Goal: Task Accomplishment & Management: Manage account settings

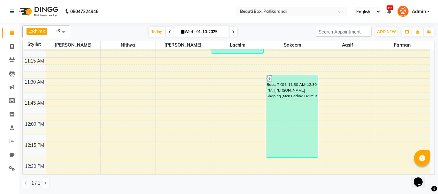
scroll to position [255, 0]
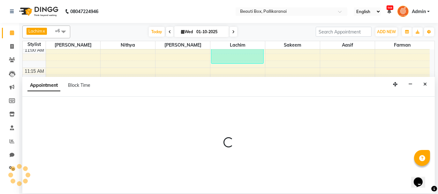
select select "18746"
select select "tentative"
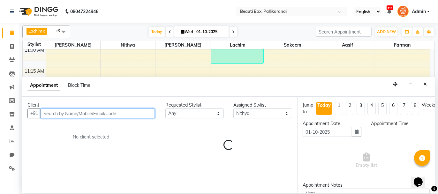
select select "690"
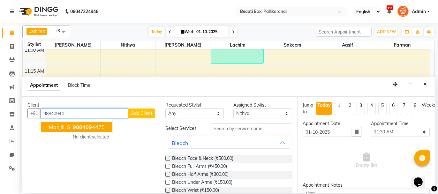
click at [60, 126] on span "Manjili. S" at bounding box center [59, 127] width 21 height 6
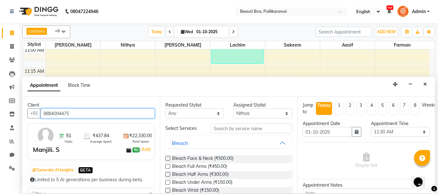
type input "9884094475"
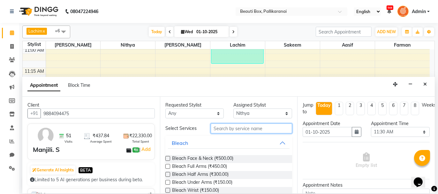
click at [266, 129] on input "text" at bounding box center [251, 129] width 81 height 10
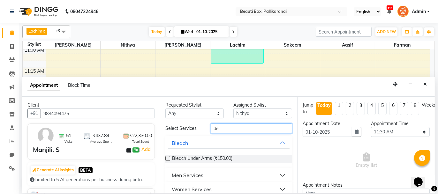
type input "d"
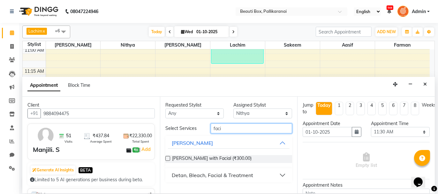
type input "faci"
click at [282, 172] on button "Detan, Bleach, Facial & Treatment" at bounding box center [229, 175] width 122 height 11
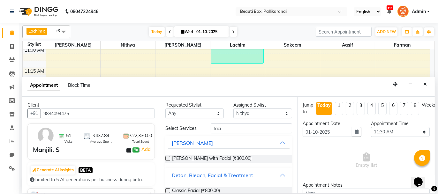
scroll to position [85, 0]
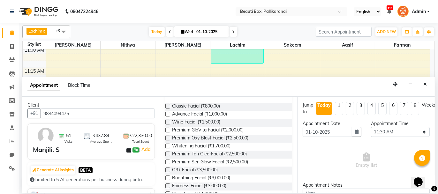
click at [167, 105] on label at bounding box center [167, 106] width 5 height 5
click at [167, 105] on input "checkbox" at bounding box center [167, 107] width 4 height 4
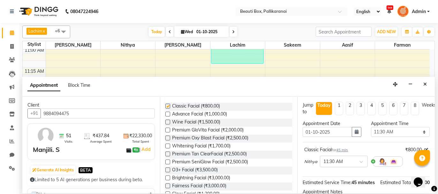
checkbox input "false"
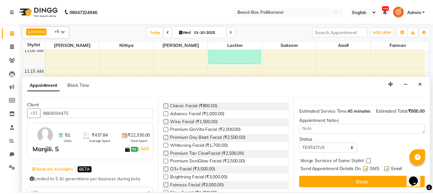
scroll to position [77, 0]
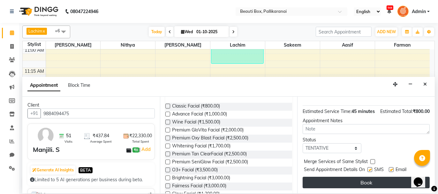
click at [350, 178] on button "Book" at bounding box center [366, 182] width 127 height 11
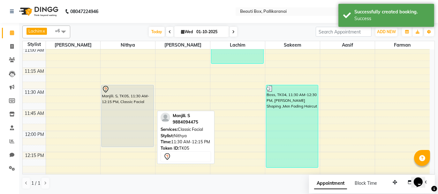
click at [128, 127] on div "Manjili. S, TK05, 11:30 AM-12:15 PM, Classic Facial" at bounding box center [128, 116] width 52 height 62
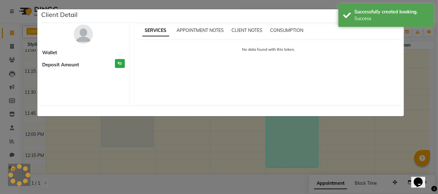
select select "7"
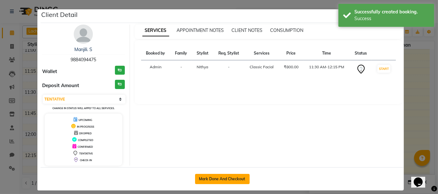
click at [216, 174] on button "Mark Done And Checkout" at bounding box center [222, 179] width 55 height 10
select select "service"
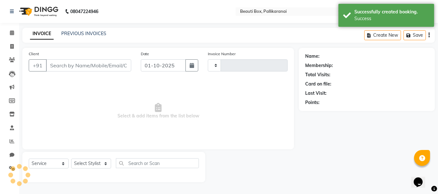
type input "2894"
select select "11"
type input "9884094475"
select select "18746"
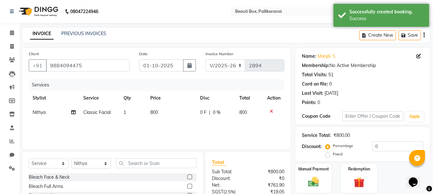
click at [152, 122] on div "Services Stylist Service Qty Price Disc Total Action Nithya Classic Facial 1 80…" at bounding box center [157, 111] width 256 height 64
click at [153, 111] on span "800" at bounding box center [154, 112] width 8 height 6
select select "18746"
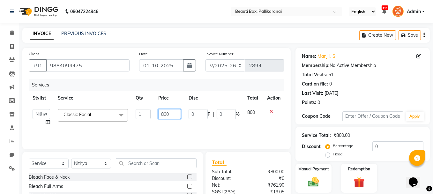
click at [164, 113] on input "800" at bounding box center [169, 114] width 23 height 10
type input "1000"
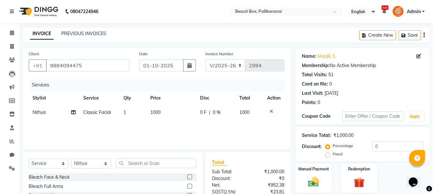
click at [155, 135] on div "Services Stylist Service Qty Price Disc Total Action Nithya Classic Facial 1 10…" at bounding box center [157, 111] width 256 height 64
click at [146, 162] on input "text" at bounding box center [156, 163] width 81 height 10
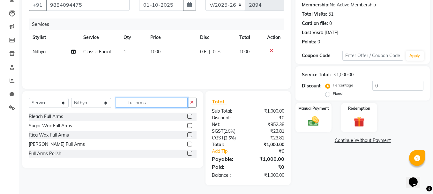
type input "full arms"
click at [190, 143] on label at bounding box center [189, 144] width 5 height 5
click at [190, 143] on input "checkbox" at bounding box center [189, 144] width 4 height 4
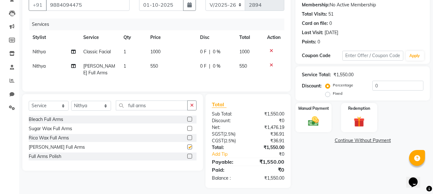
checkbox input "false"
click at [310, 118] on img at bounding box center [314, 121] width 18 height 13
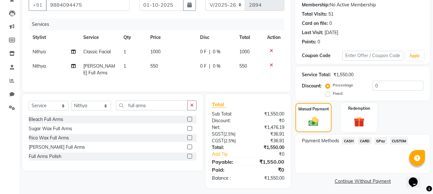
click at [383, 141] on span "GPay" at bounding box center [380, 140] width 13 height 7
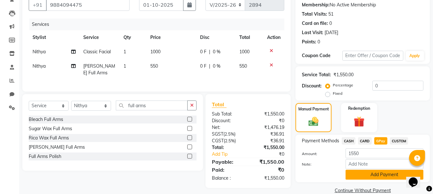
click at [374, 174] on button "Add Payment" at bounding box center [385, 175] width 78 height 10
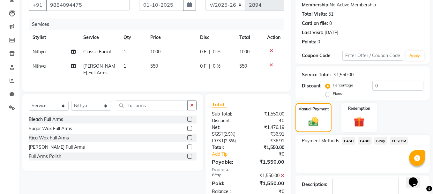
scroll to position [97, 0]
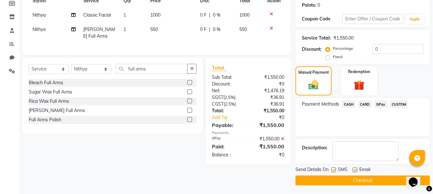
click at [376, 181] on button "Checkout" at bounding box center [363, 181] width 134 height 10
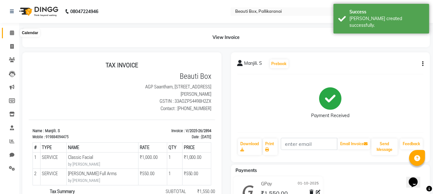
click at [11, 34] on icon at bounding box center [12, 32] width 4 height 5
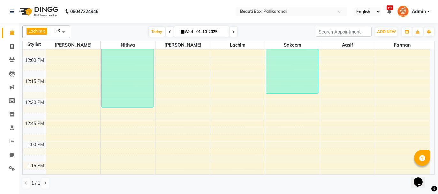
scroll to position [319, 0]
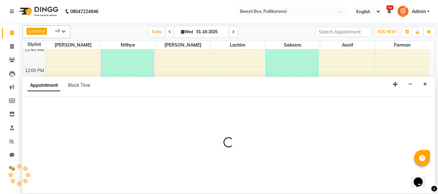
select select "40097"
select select "tentative"
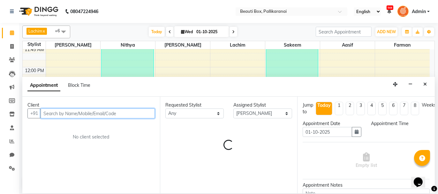
select select "735"
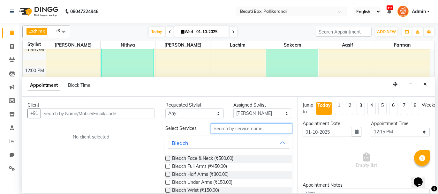
click at [218, 127] on input "text" at bounding box center [251, 129] width 81 height 10
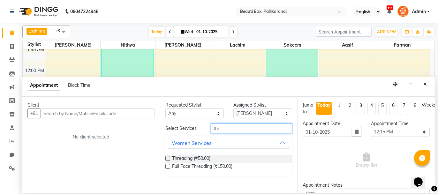
type input "thr"
click at [166, 158] on label at bounding box center [167, 158] width 5 height 5
click at [166, 158] on input "checkbox" at bounding box center [167, 159] width 4 height 4
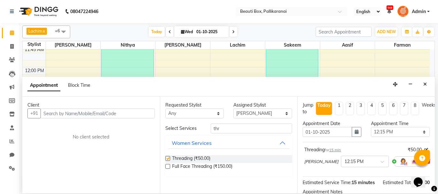
checkbox input "false"
click at [269, 113] on select "Select [PERSON_NAME] [PERSON_NAME] [PERSON_NAME] Ifzan [PERSON_NAME] Lachim Nan…" at bounding box center [262, 114] width 59 height 10
select select "7616"
click at [233, 109] on select "Select [PERSON_NAME] [PERSON_NAME] [PERSON_NAME] Ifzan [PERSON_NAME] Lachim Nan…" at bounding box center [262, 114] width 59 height 10
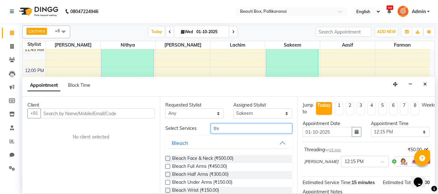
click at [230, 129] on input "thr" at bounding box center [251, 129] width 81 height 10
type input "t"
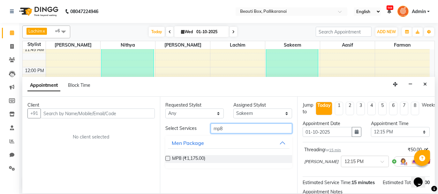
type input "mp8"
click at [169, 158] on label at bounding box center [167, 158] width 5 height 5
click at [169, 158] on input "checkbox" at bounding box center [167, 159] width 4 height 4
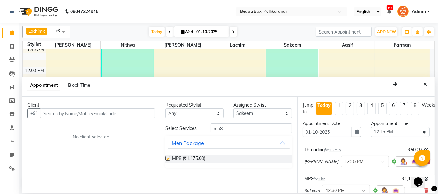
checkbox input "false"
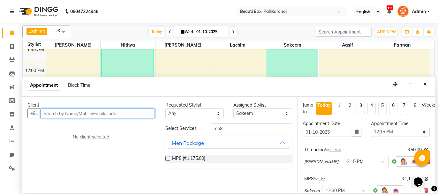
click at [130, 113] on input "text" at bounding box center [98, 114] width 114 height 10
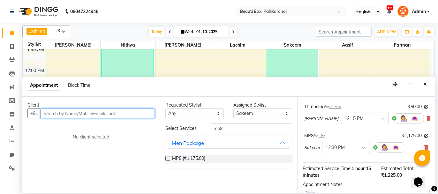
scroll to position [43, 0]
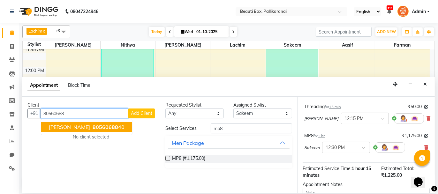
click at [98, 126] on span "80560688" at bounding box center [106, 127] width 26 height 6
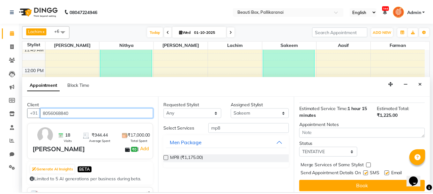
scroll to position [106, 0]
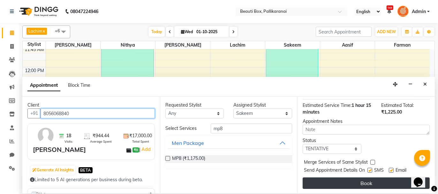
type input "8056068840"
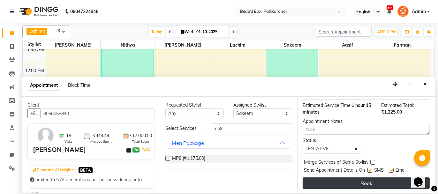
click at [375, 182] on button "Book" at bounding box center [366, 182] width 127 height 11
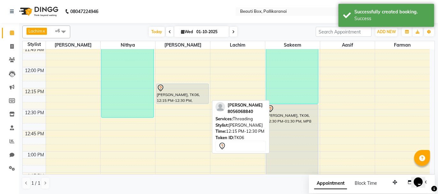
click at [184, 96] on div "[PERSON_NAME], TK06, 12:15 PM-12:30 PM, Threading" at bounding box center [182, 94] width 52 height 20
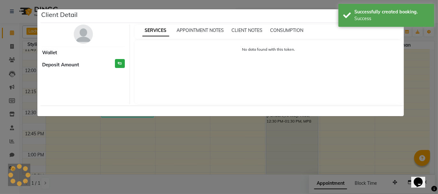
select select "7"
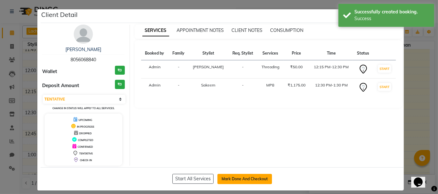
click at [229, 178] on button "Mark Done And Checkout" at bounding box center [244, 179] width 55 height 10
select select "service"
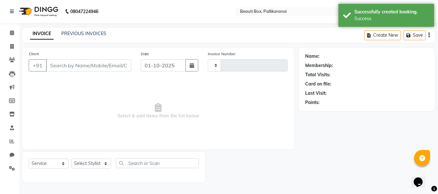
type input "2895"
select select "11"
type input "8056068840"
select select "40097"
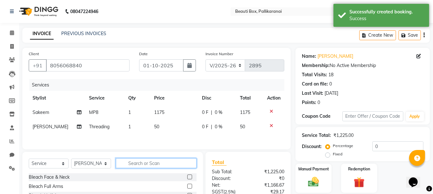
click at [163, 166] on input "text" at bounding box center [156, 163] width 81 height 10
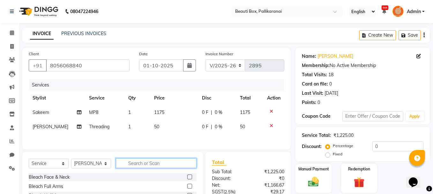
scroll to position [62, 0]
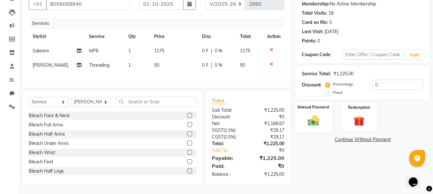
click at [310, 122] on img at bounding box center [314, 120] width 18 height 13
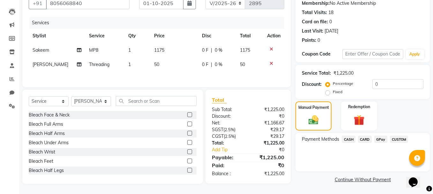
click at [381, 138] on span "GPay" at bounding box center [380, 139] width 13 height 7
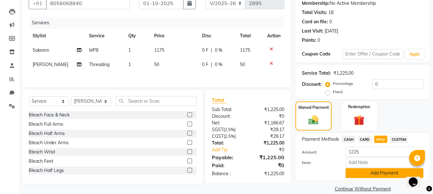
click at [380, 175] on button "Add Payment" at bounding box center [385, 173] width 78 height 10
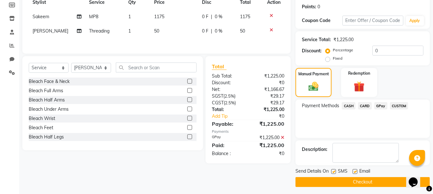
scroll to position [97, 0]
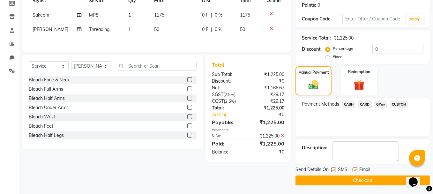
click at [379, 179] on button "Checkout" at bounding box center [363, 181] width 134 height 10
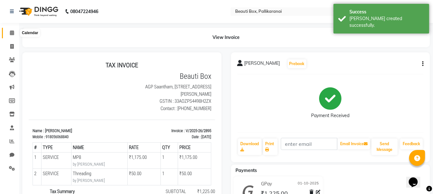
click at [12, 32] on icon at bounding box center [12, 32] width 4 height 5
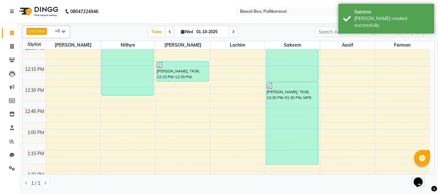
scroll to position [351, 0]
